Goal: Task Accomplishment & Management: Manage account settings

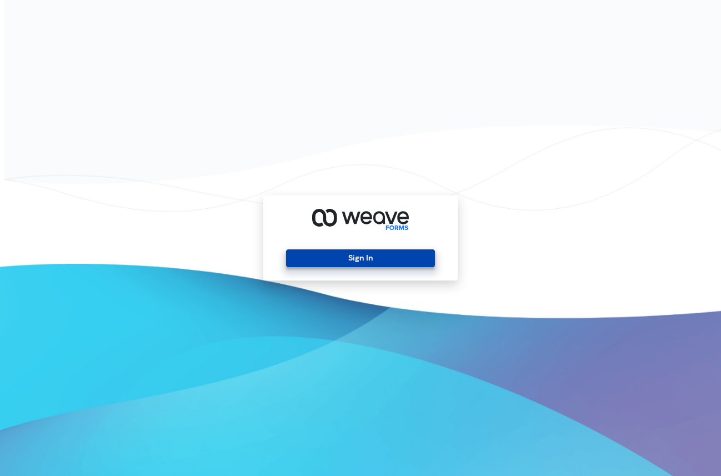
click at [343, 260] on button "Sign In" at bounding box center [360, 259] width 148 height 18
